Goal: Task Accomplishment & Management: Complete application form

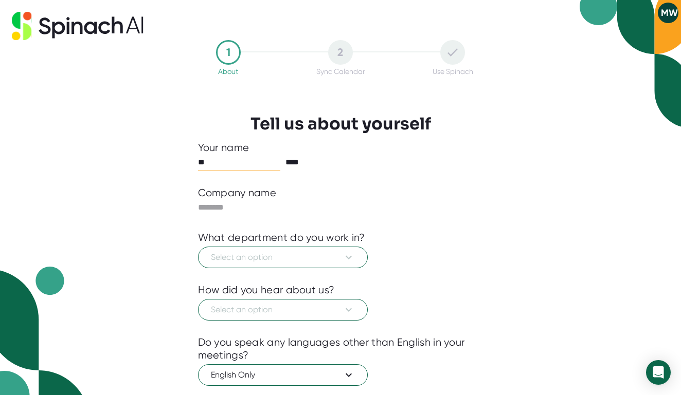
type input "*"
type input "*******"
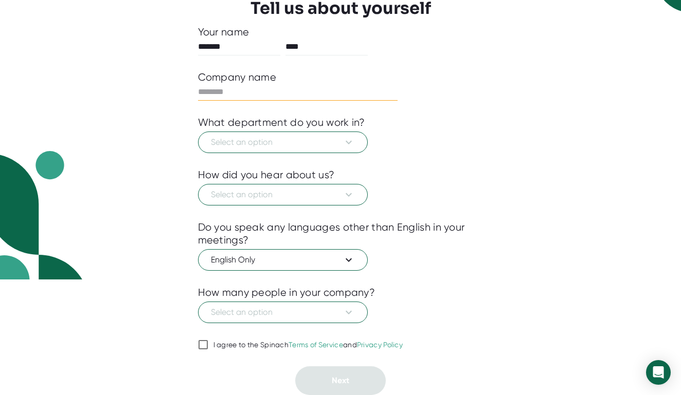
scroll to position [116, 0]
click at [352, 262] on icon at bounding box center [348, 260] width 12 height 12
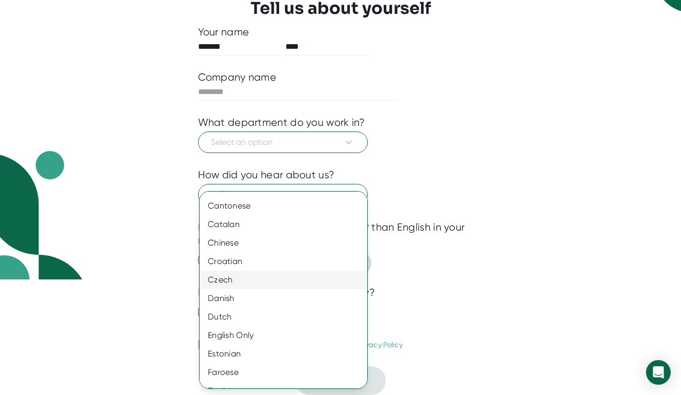
scroll to position [389, 0]
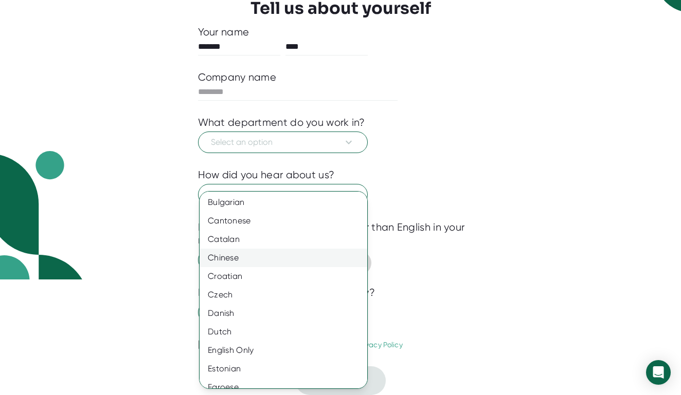
click at [242, 260] on div "Chinese" at bounding box center [284, 258] width 168 height 19
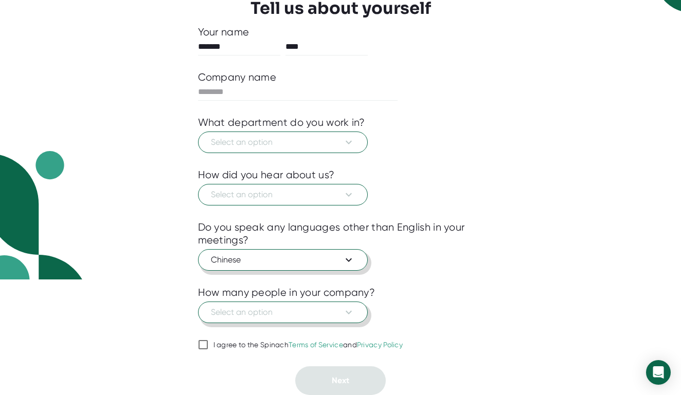
click at [348, 314] on icon at bounding box center [348, 312] width 12 height 12
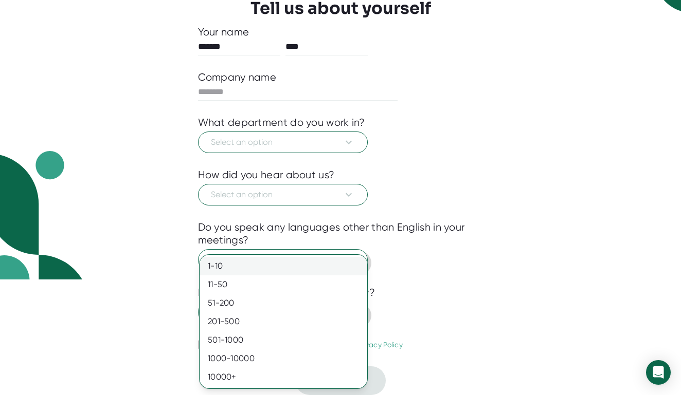
click at [286, 269] on div "1-10" at bounding box center [284, 266] width 168 height 19
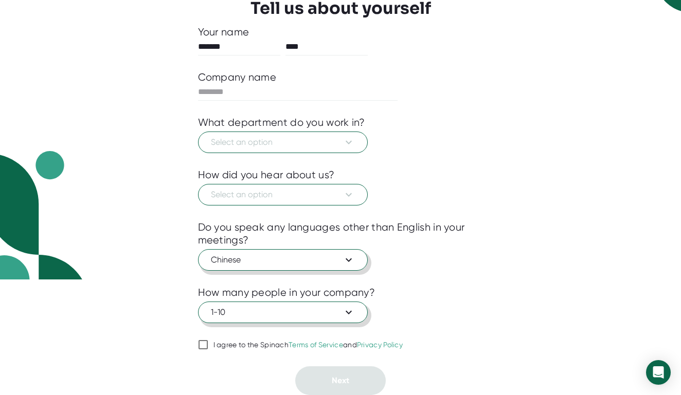
click at [211, 346] on span "I agree to the Spinach Terms of Service and Privacy Policy" at bounding box center [305, 345] width 195 height 9
click at [208, 346] on input "I agree to the Spinach Terms of Service and Privacy Policy" at bounding box center [203, 345] width 10 height 12
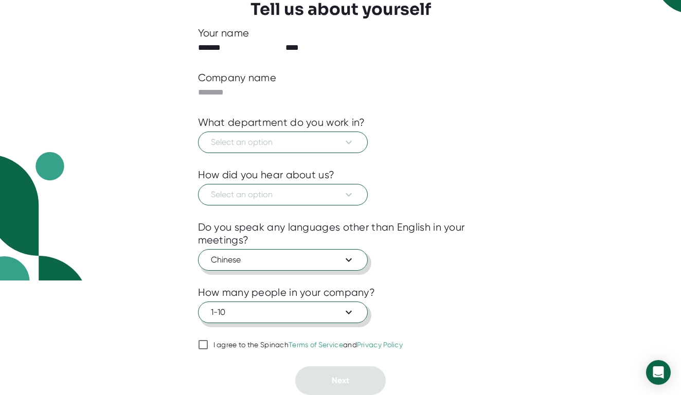
checkbox input "true"
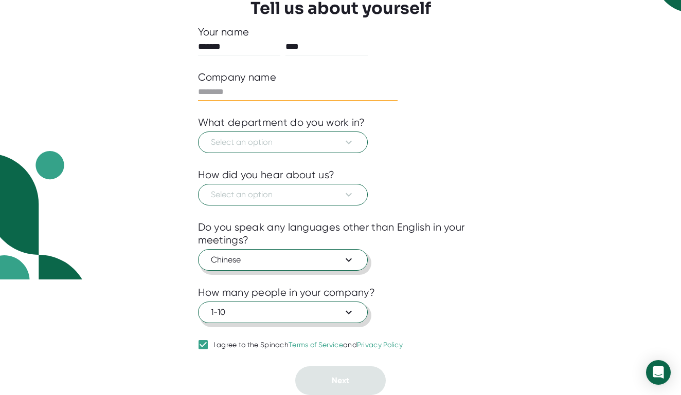
click at [295, 95] on input "text" at bounding box center [298, 92] width 200 height 16
type input "**********"
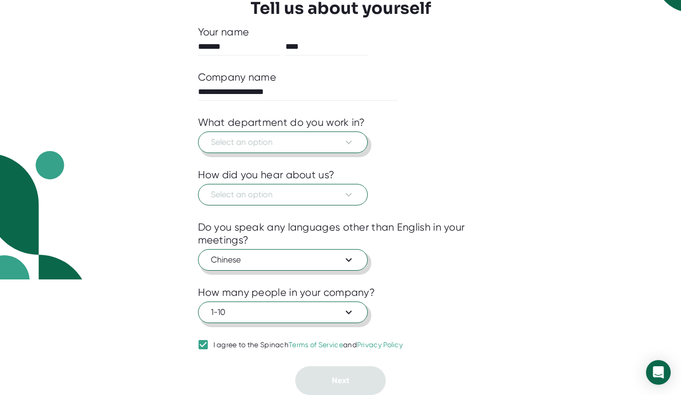
click at [289, 144] on span "Select an option" at bounding box center [283, 142] width 144 height 12
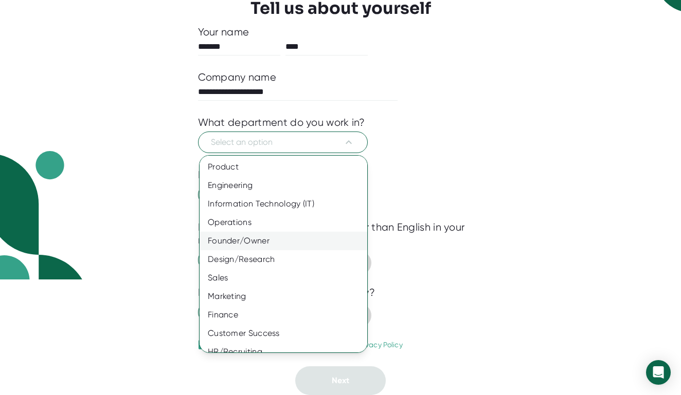
click at [261, 243] on div "Founder/Owner" at bounding box center [284, 241] width 168 height 19
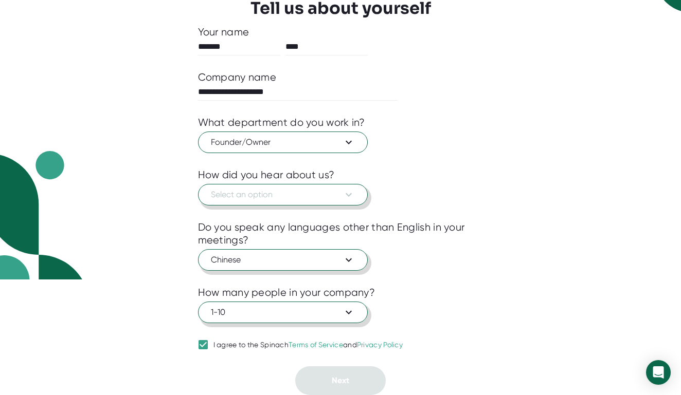
click at [293, 195] on span "Select an option" at bounding box center [283, 195] width 144 height 12
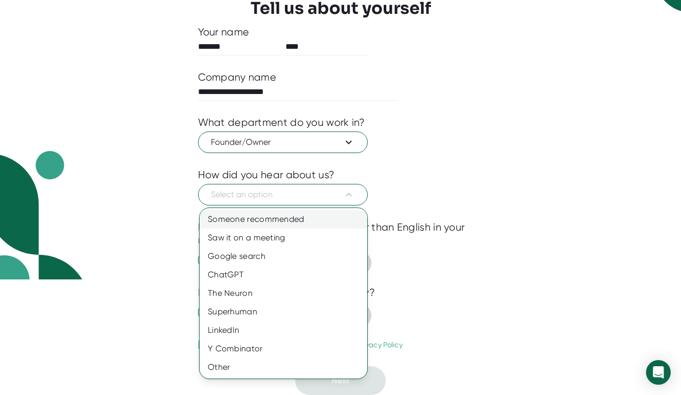
click at [293, 218] on div "Someone recommended" at bounding box center [284, 219] width 168 height 19
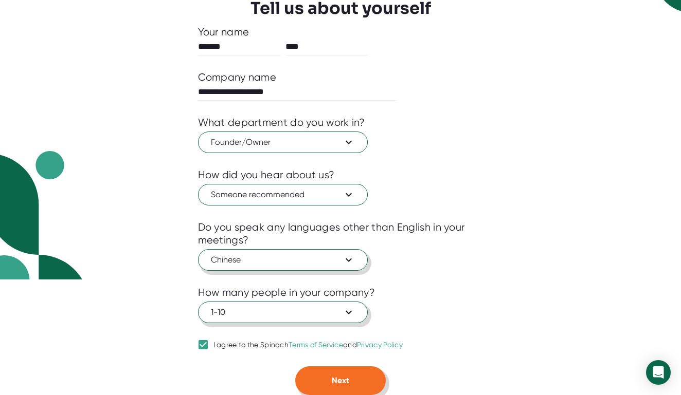
click at [351, 378] on button "Next" at bounding box center [340, 381] width 90 height 29
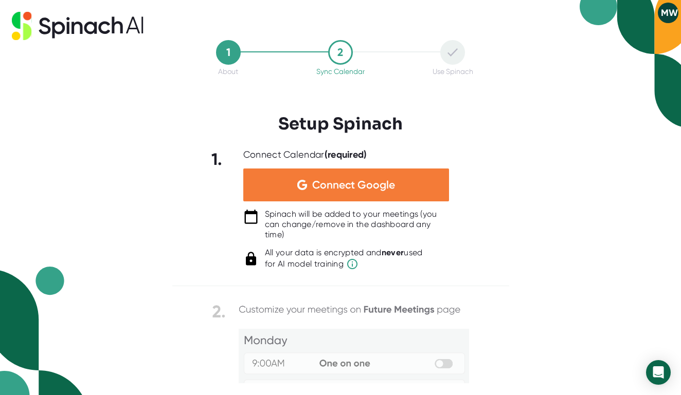
scroll to position [0, 0]
click at [370, 192] on div "Connect Google" at bounding box center [346, 185] width 206 height 33
click at [339, 180] on span "Connect Google" at bounding box center [353, 185] width 83 height 10
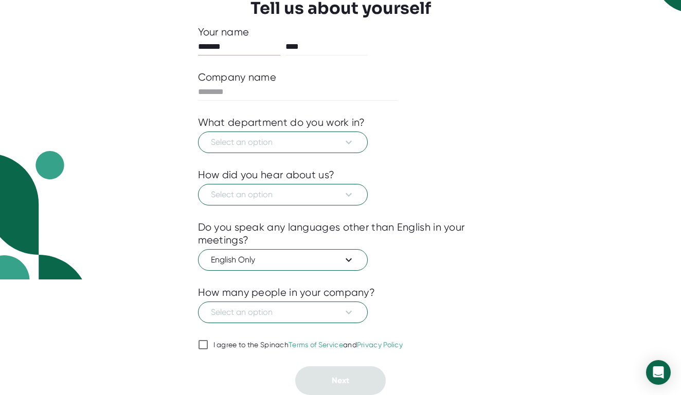
scroll to position [116, 0]
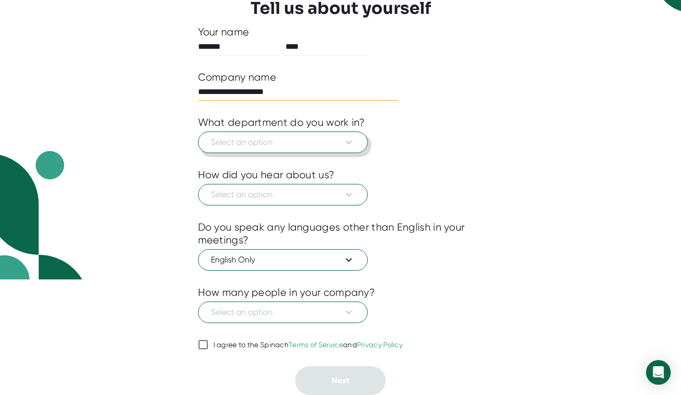
type input "**********"
click at [266, 149] on button "Select an option" at bounding box center [283, 143] width 170 height 22
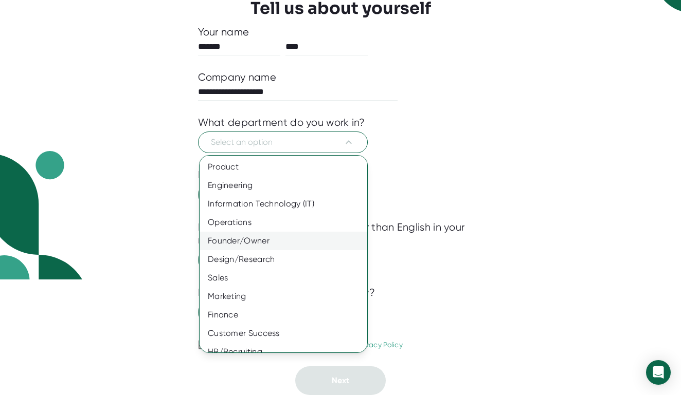
click at [256, 244] on div "Founder/Owner" at bounding box center [284, 241] width 168 height 19
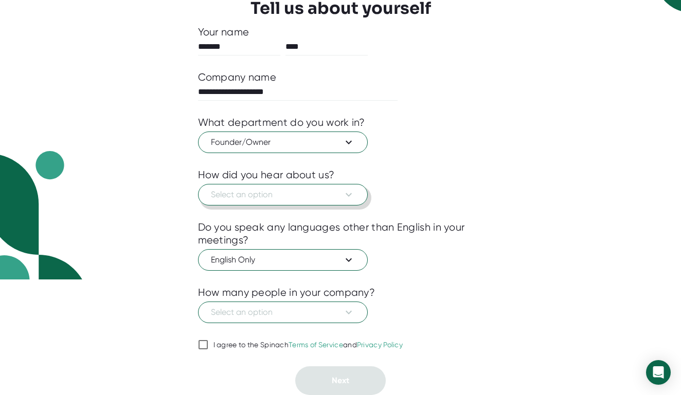
click at [285, 196] on span "Select an option" at bounding box center [283, 195] width 144 height 12
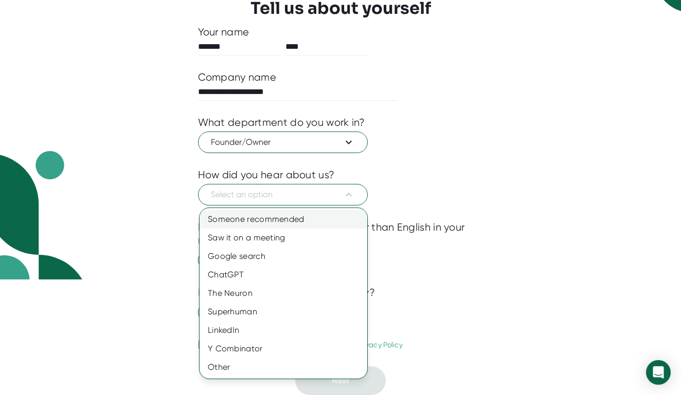
click at [278, 222] on div "Someone recommended" at bounding box center [284, 219] width 168 height 19
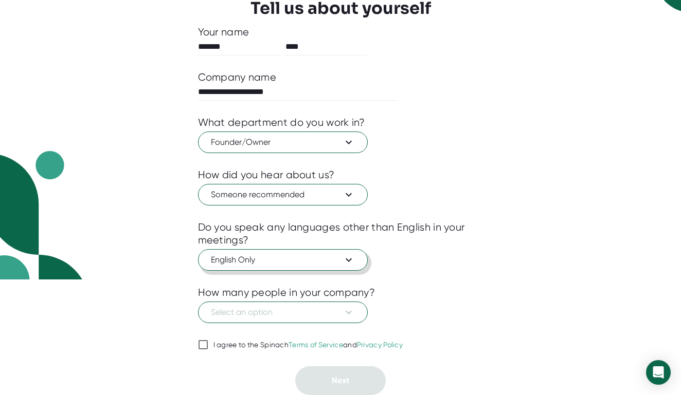
click at [268, 263] on span "English Only" at bounding box center [283, 260] width 144 height 12
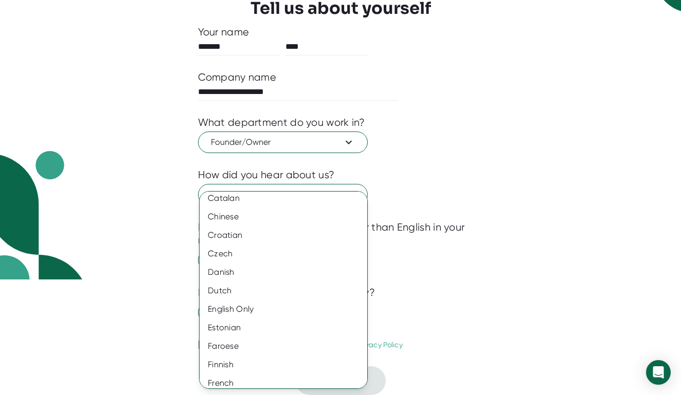
scroll to position [434, 0]
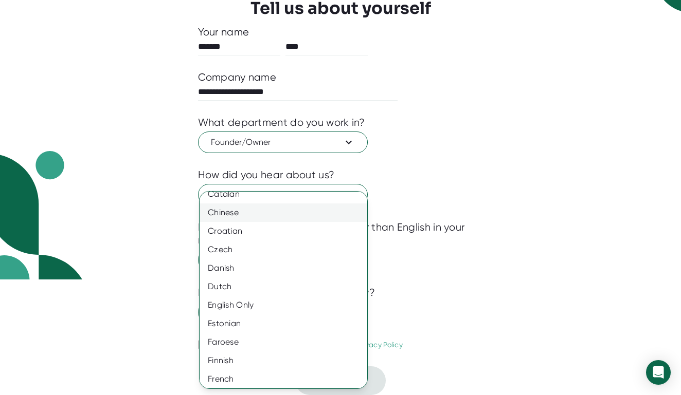
click at [242, 213] on div "Chinese" at bounding box center [284, 213] width 168 height 19
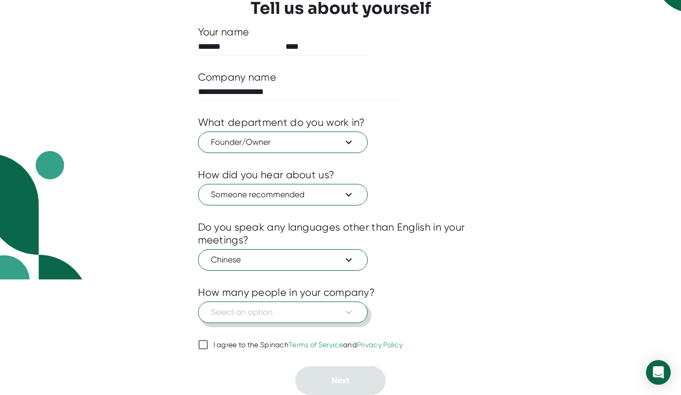
click at [256, 313] on span "Select an option" at bounding box center [283, 312] width 144 height 12
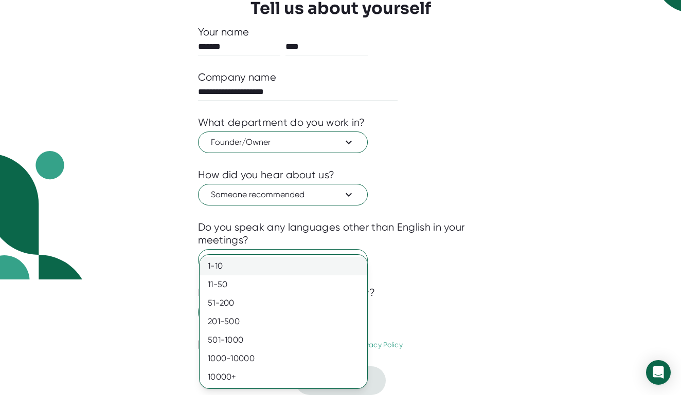
click at [246, 264] on div "1-10" at bounding box center [284, 266] width 168 height 19
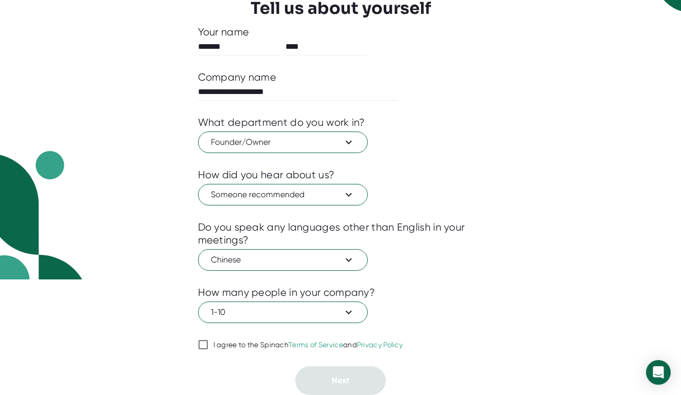
click at [207, 343] on input "I agree to the Spinach Terms of Service and Privacy Policy" at bounding box center [203, 345] width 10 height 12
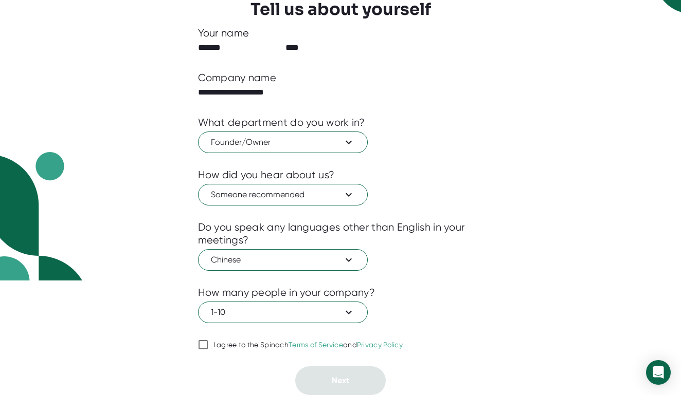
checkbox input "true"
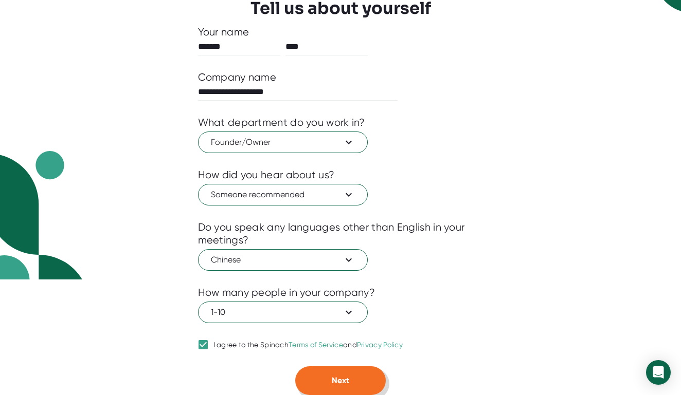
click at [326, 378] on button "Next" at bounding box center [340, 381] width 90 height 29
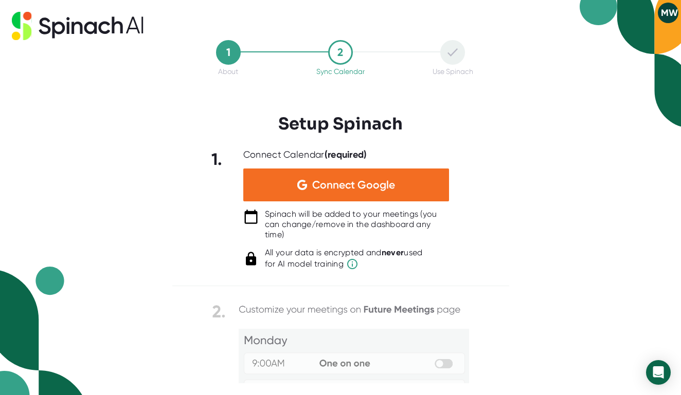
scroll to position [0, 0]
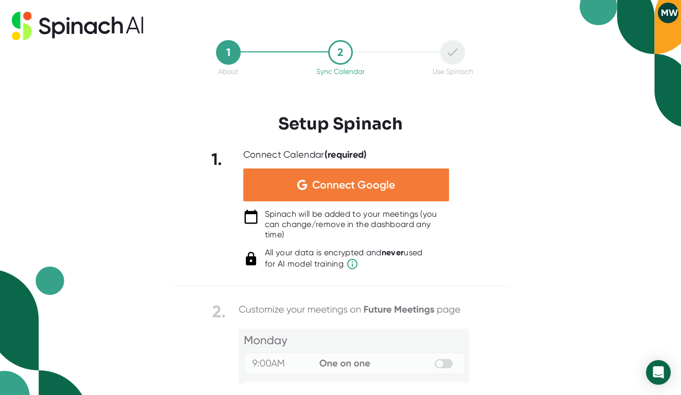
click at [341, 193] on div "Connect Google" at bounding box center [346, 185] width 206 height 33
